Goal: Transaction & Acquisition: Book appointment/travel/reservation

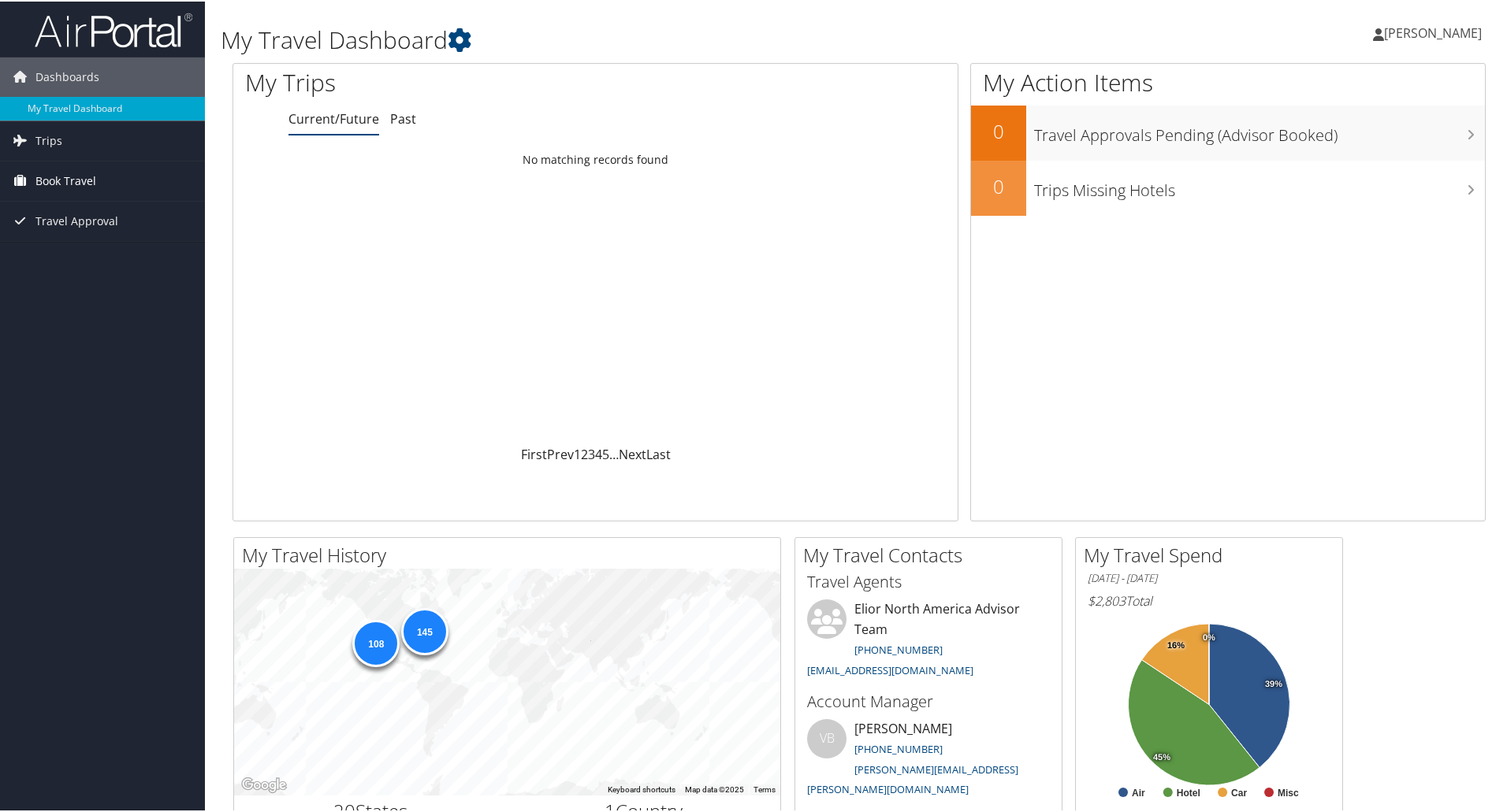
click at [75, 180] on span "Book Travel" at bounding box center [66, 180] width 61 height 40
click at [82, 256] on link "Book/Manage Online Trips" at bounding box center [102, 259] width 205 height 24
click at [59, 149] on span "Trips" at bounding box center [49, 139] width 27 height 40
click at [59, 170] on link "Current/Future Trips" at bounding box center [102, 171] width 205 height 24
